Goal: Communication & Community: Answer question/provide support

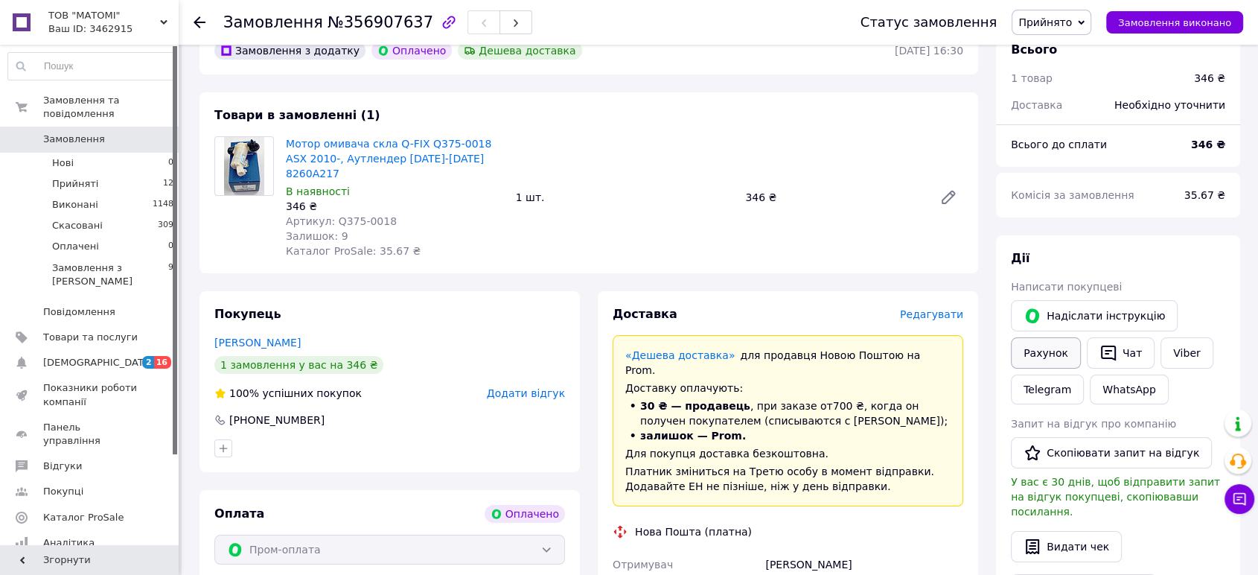
scroll to position [83, 0]
click at [1120, 342] on button "Чат" at bounding box center [1121, 351] width 68 height 31
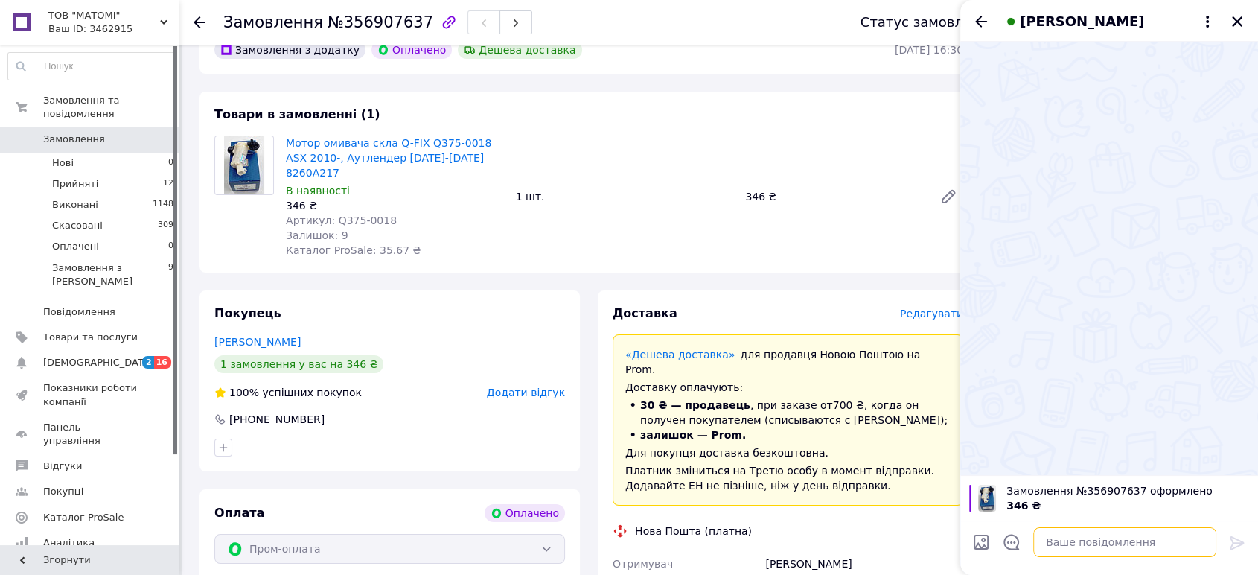
click at [1053, 533] on textarea at bounding box center [1124, 542] width 183 height 30
paste textarea "Коментар: Дешевая доставка"
click at [1015, 534] on textarea "Коментар: Дешевая доставка" at bounding box center [1109, 542] width 213 height 30
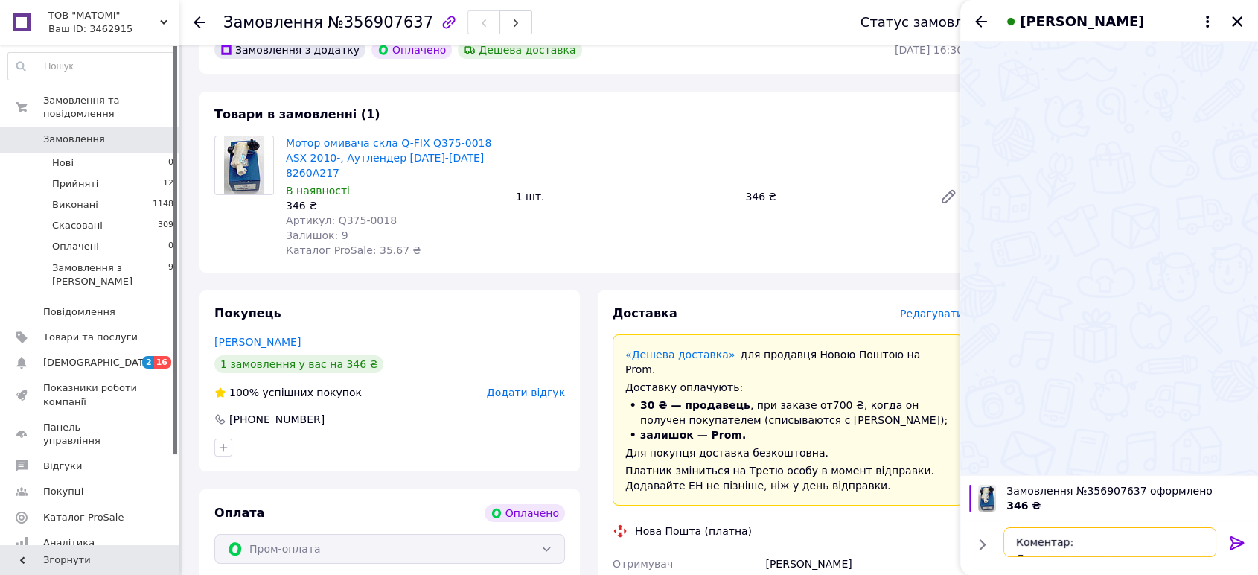
drag, startPoint x: 1109, startPoint y: 549, endPoint x: 1007, endPoint y: 534, distance: 103.2
click at [1007, 534] on textarea "Коментар: Дешевая доставка" at bounding box center [1109, 542] width 213 height 30
click at [1024, 541] on textarea "Вытаю." at bounding box center [1109, 542] width 213 height 30
click at [1056, 542] on textarea "Вітаю." at bounding box center [1109, 542] width 213 height 30
type textarea "Вітаю."
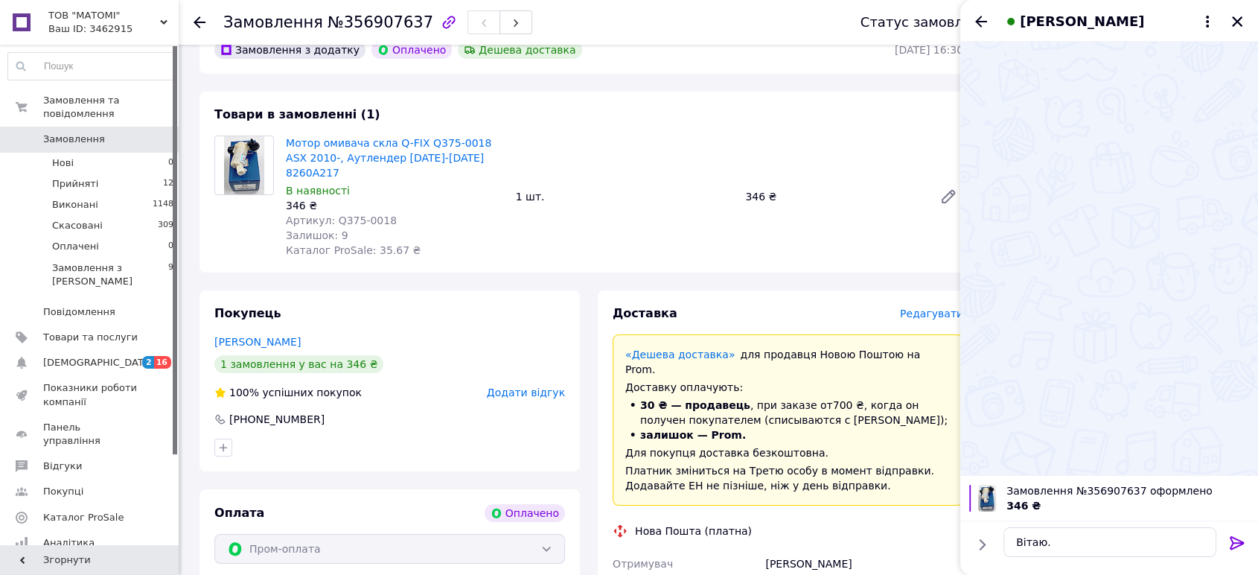
click at [1239, 541] on icon at bounding box center [1237, 543] width 18 height 18
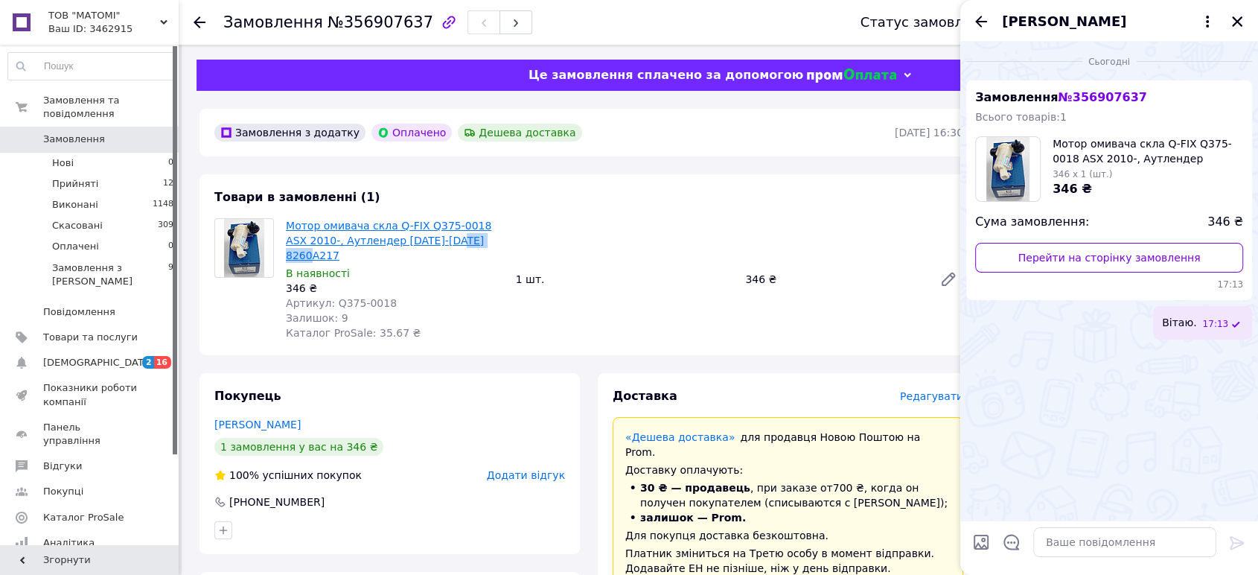
drag, startPoint x: 491, startPoint y: 243, endPoint x: 420, endPoint y: 266, distance: 74.4
click at [422, 243] on span "Мотор омивача скла Q-FIX Q375-0018 ASX 2010-, Аутлендер [DATE]-[DATE] 8260A217" at bounding box center [395, 240] width 218 height 45
copy link "8260A217"
